Goal: Task Accomplishment & Management: Use online tool/utility

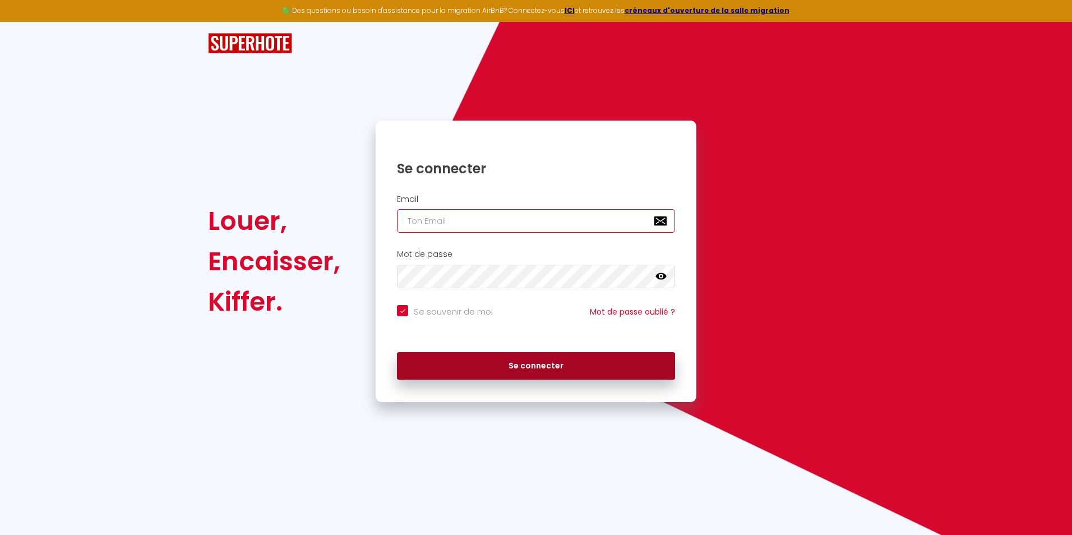
type input "[EMAIL_ADDRESS][DOMAIN_NAME]"
click at [546, 367] on button "Se connecter" at bounding box center [536, 366] width 278 height 28
checkbox input "true"
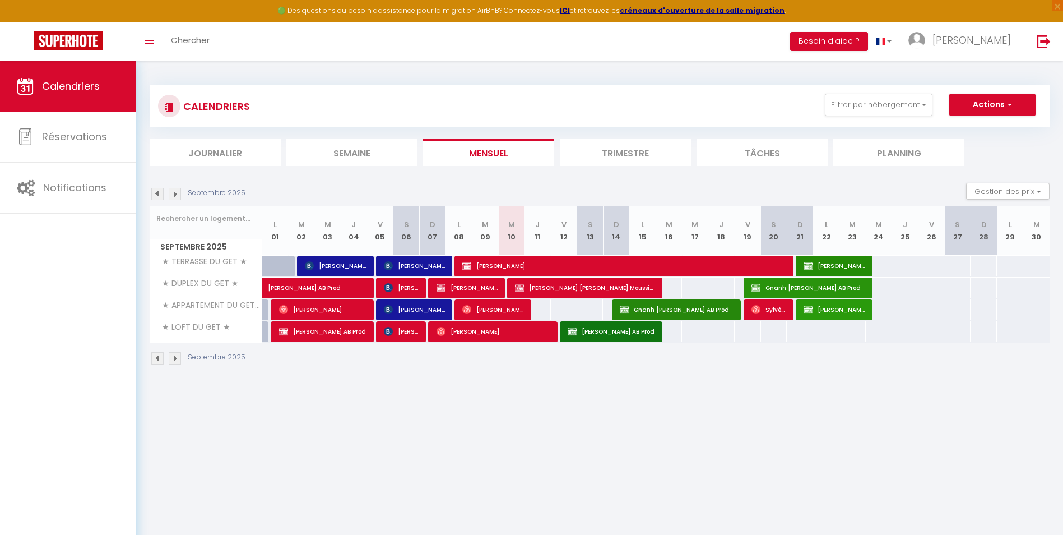
click at [344, 146] on li "Semaine" at bounding box center [351, 151] width 131 height 27
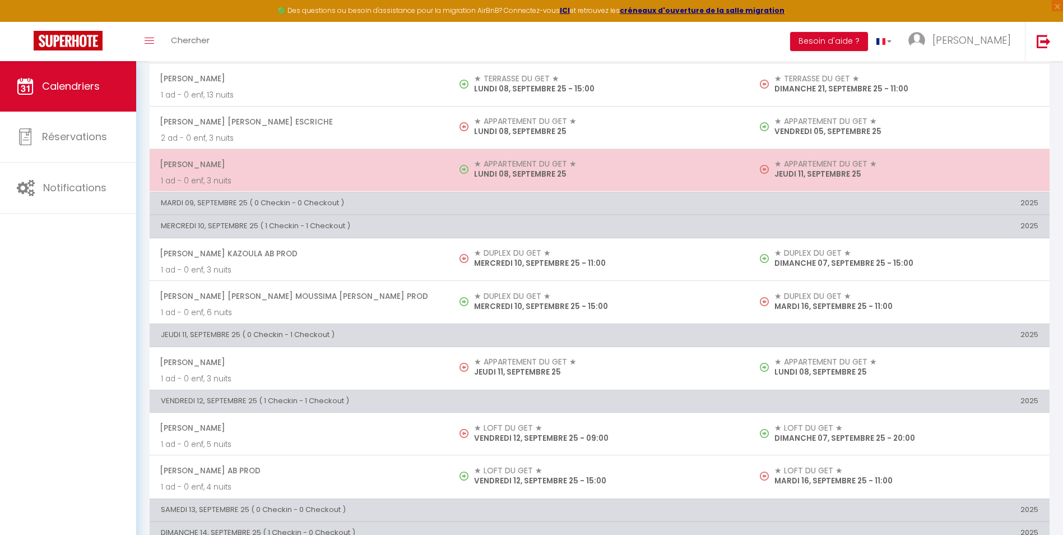
scroll to position [106, 0]
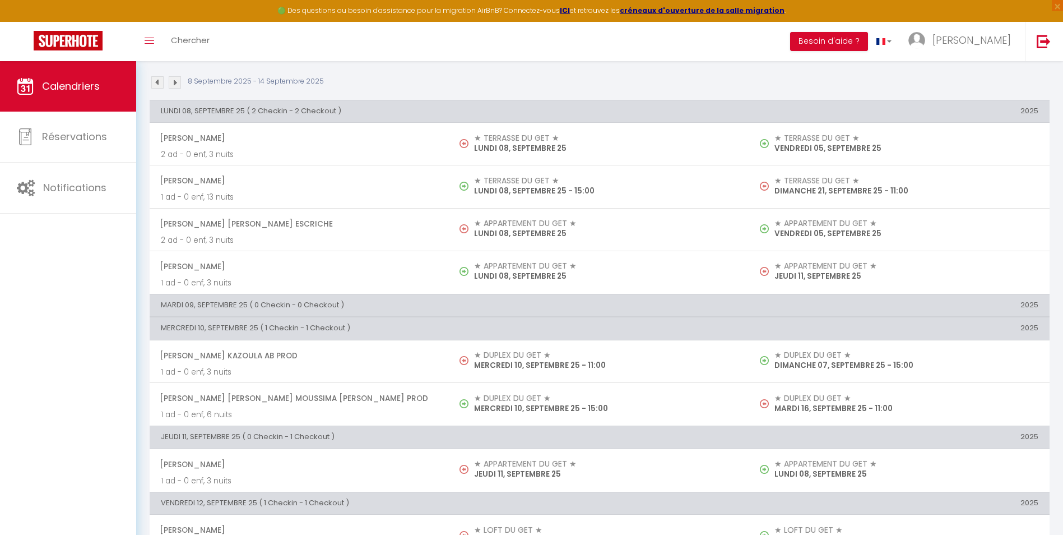
click at [176, 82] on img at bounding box center [175, 82] width 12 height 12
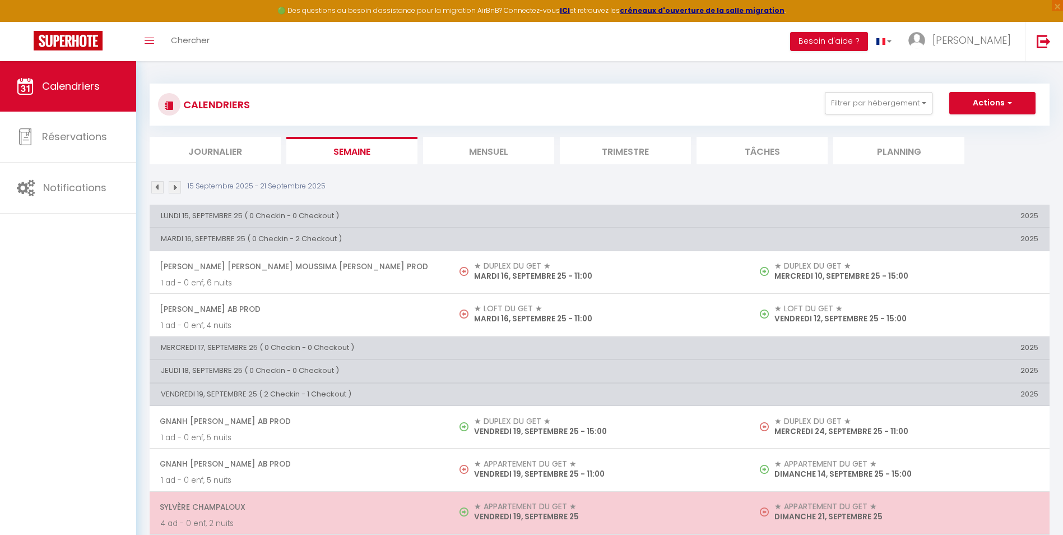
scroll to position [0, 0]
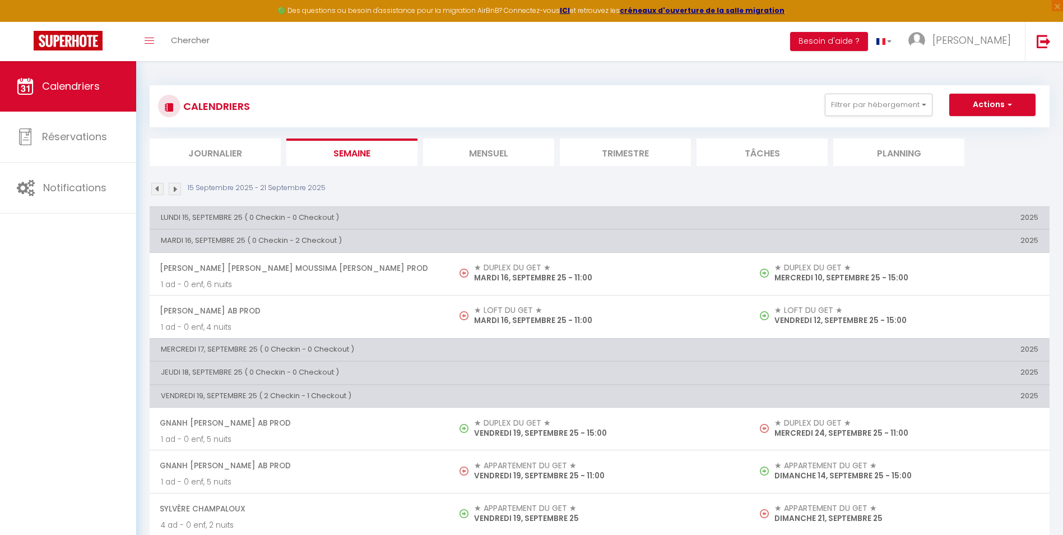
click at [174, 187] on img at bounding box center [175, 189] width 12 height 12
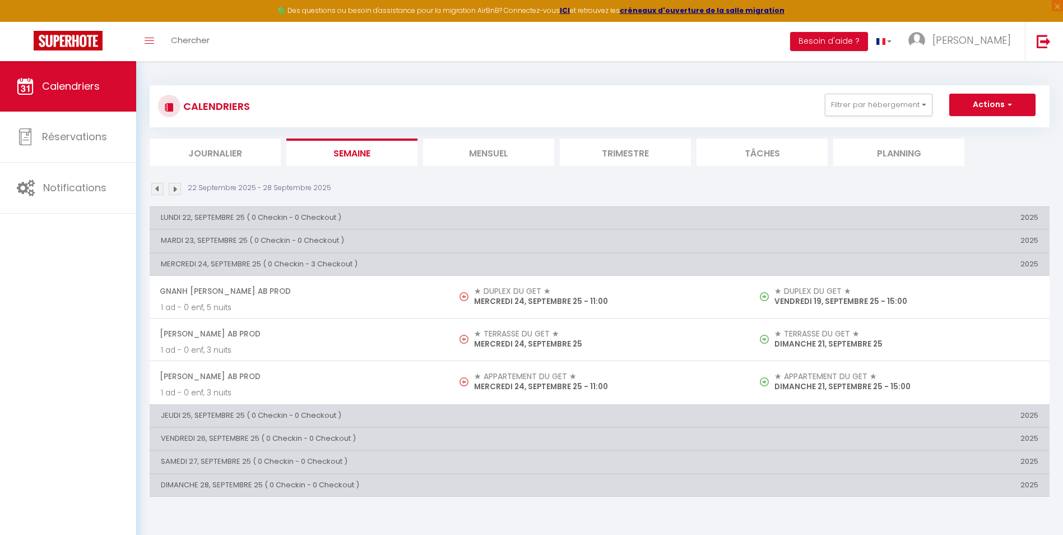
click at [159, 188] on img at bounding box center [157, 189] width 12 height 12
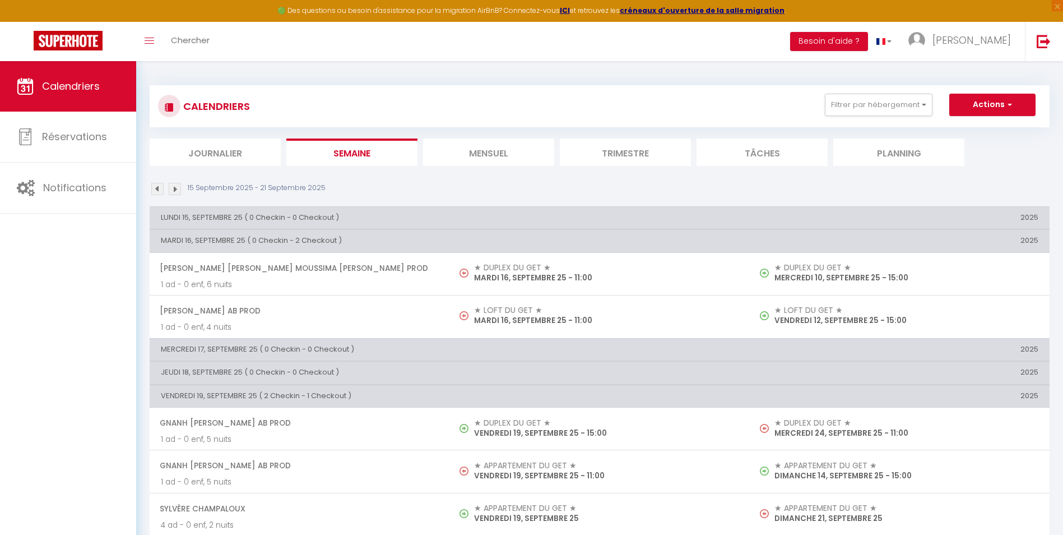
click at [159, 188] on img at bounding box center [157, 189] width 12 height 12
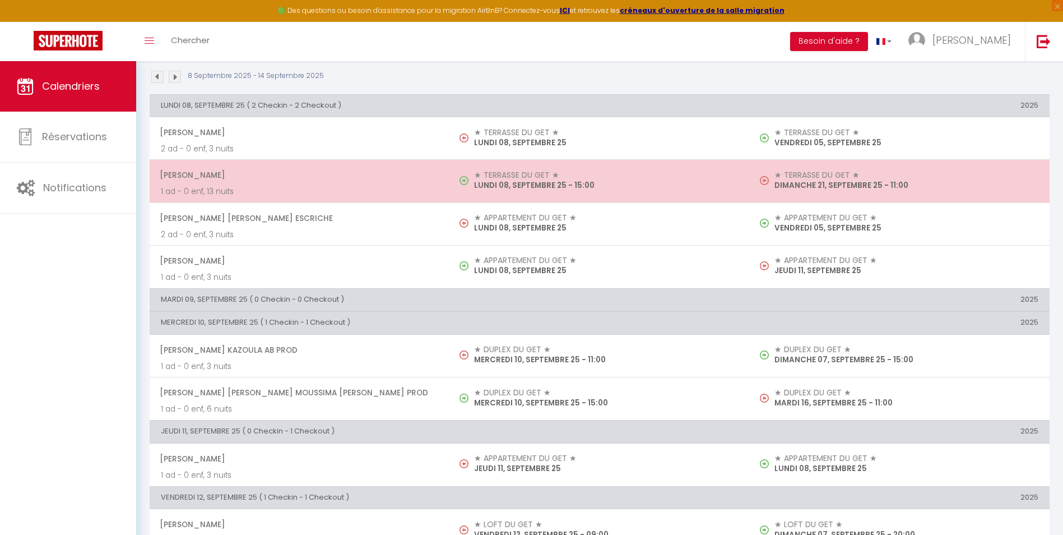
scroll to position [275, 0]
